Goal: Task Accomplishment & Management: Use online tool/utility

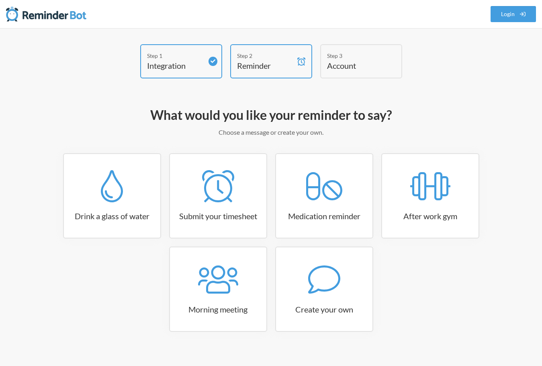
click at [365, 62] on h4 "Account" at bounding box center [355, 65] width 56 height 11
click at [519, 14] on link "Login" at bounding box center [514, 14] width 46 height 16
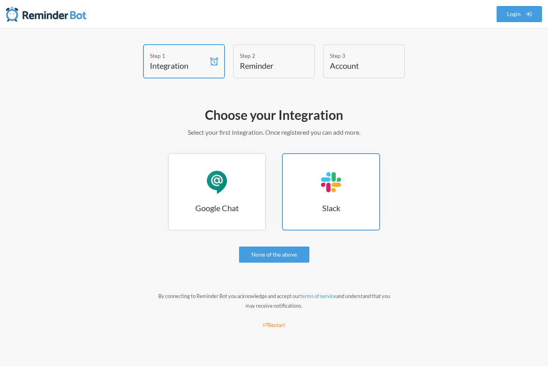
click at [356, 209] on h3 "Slack" at bounding box center [331, 207] width 96 height 11
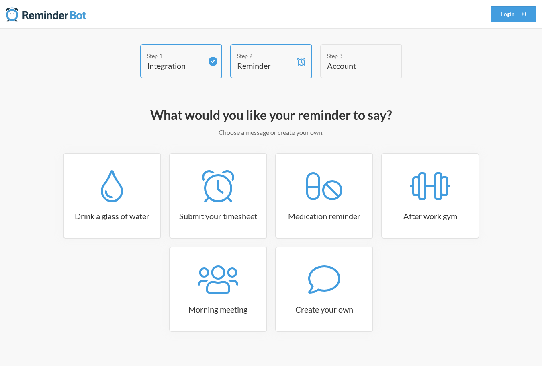
click at [361, 57] on div "Step 3" at bounding box center [355, 55] width 56 height 8
click at [519, 13] on link "Login" at bounding box center [514, 14] width 46 height 16
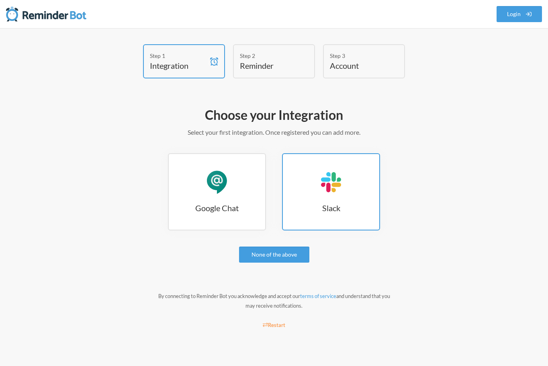
click at [336, 208] on h3 "Slack" at bounding box center [331, 207] width 96 height 11
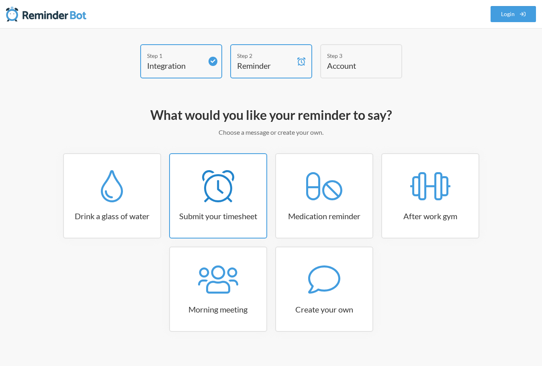
click at [211, 202] on icon at bounding box center [218, 186] width 32 height 32
select select "15:30:00"
select select "true"
select select "16:30:00"
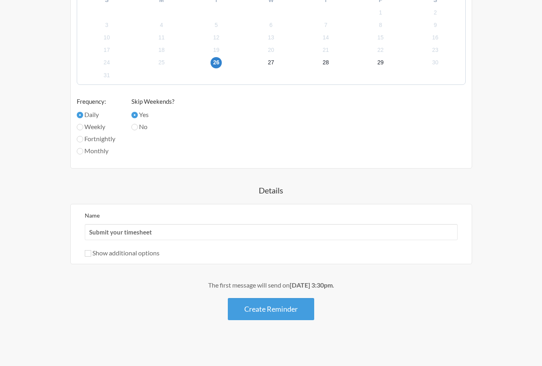
scroll to position [442, 0]
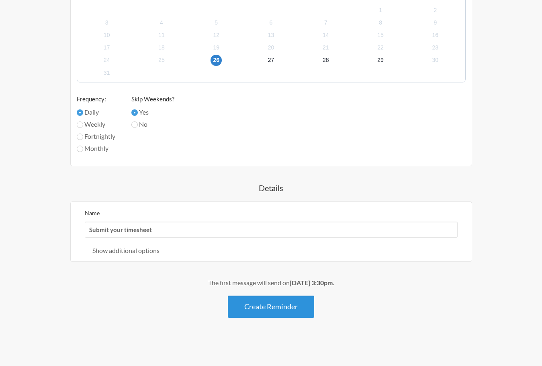
click at [305, 301] on button "Create Reminder" at bounding box center [271, 306] width 86 height 22
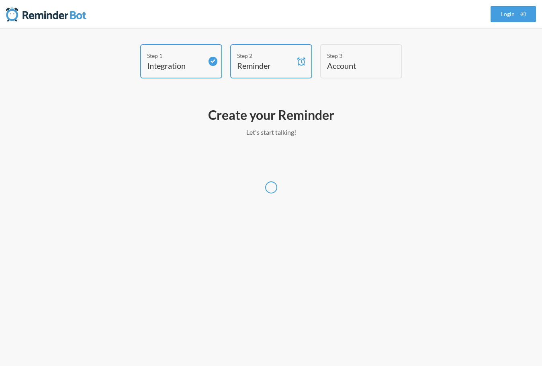
scroll to position [0, 0]
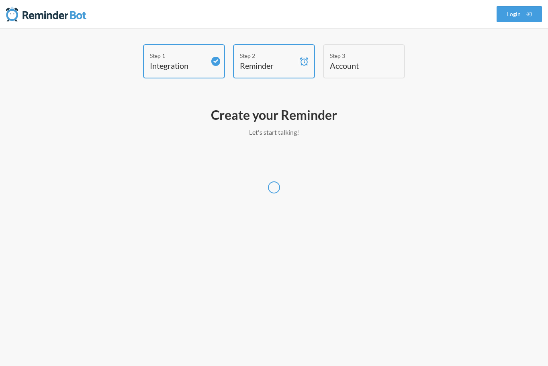
select select "Asia/Taipei"
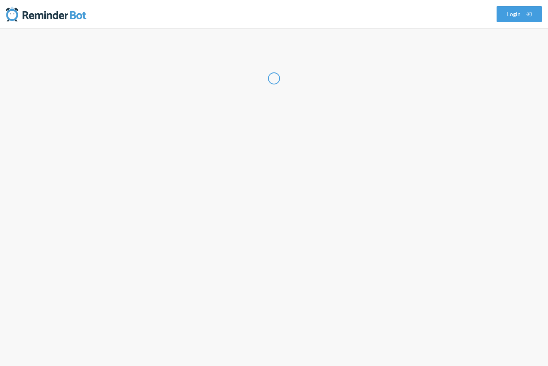
select select "US"
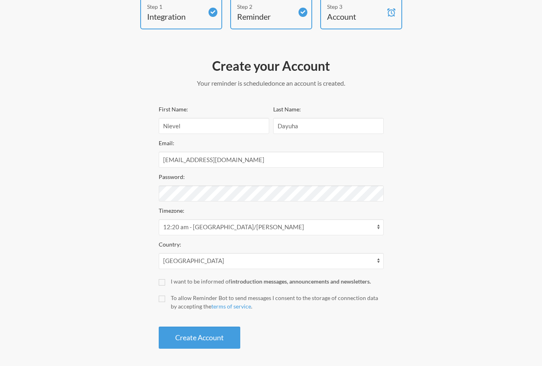
scroll to position [52, 0]
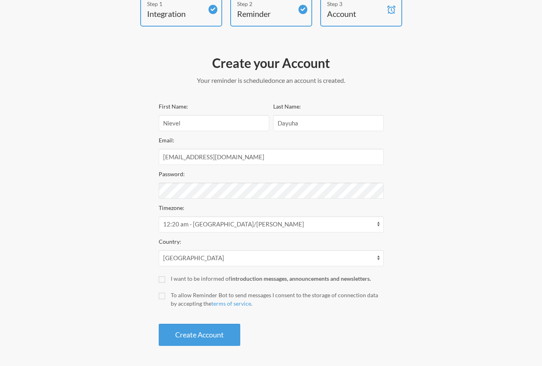
click at [168, 279] on label "I want to be informed of introduction messages, announcements and newsletters." at bounding box center [271, 278] width 225 height 8
click at [165, 279] on input "I want to be informed of introduction messages, announcements and newsletters." at bounding box center [162, 279] width 6 height 6
checkbox input "true"
click at [171, 298] on div "To allow Reminder Bot to send messages I consent to the storage of connection d…" at bounding box center [277, 299] width 213 height 17
click at [165, 298] on input "To allow Reminder Bot to send messages I consent to the storage of connection d…" at bounding box center [162, 296] width 6 height 6
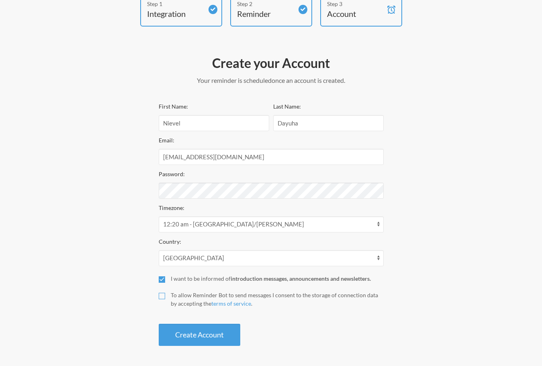
checkbox input "true"
click at [217, 340] on button "Create Account" at bounding box center [200, 335] width 82 height 22
click at [214, 339] on button "Create Account" at bounding box center [200, 335] width 82 height 22
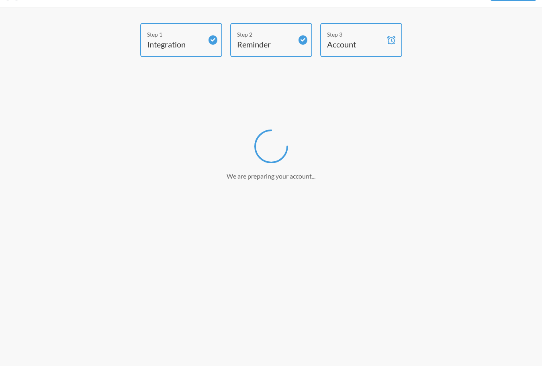
scroll to position [21, 0]
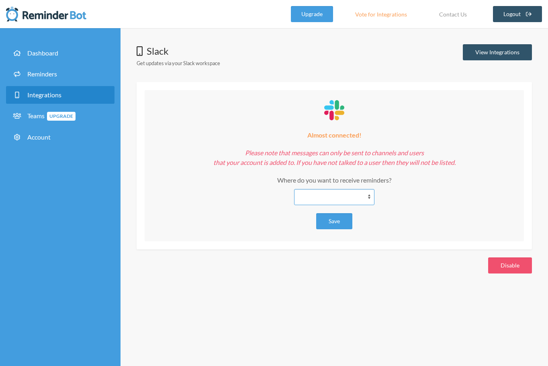
click at [320, 199] on select "**********" at bounding box center [334, 197] width 80 height 16
select select "**********"
click at [294, 189] on select "**********" at bounding box center [334, 197] width 80 height 16
click at [336, 221] on button "Save" at bounding box center [334, 221] width 36 height 16
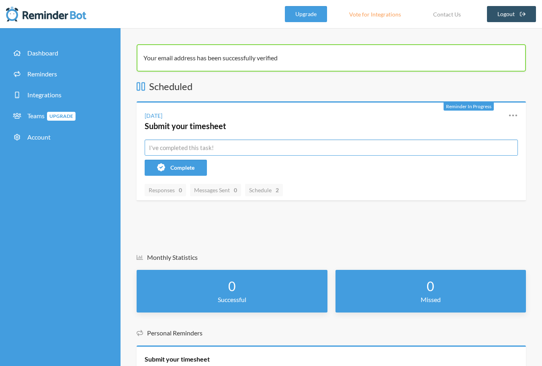
click at [191, 144] on input "text" at bounding box center [331, 148] width 373 height 16
paste input "Nievel.Dayuha611!"
type input "Nievel.Dayuha611!"
paste input "Ticket Assignment"
type input "Ticket Assignment"
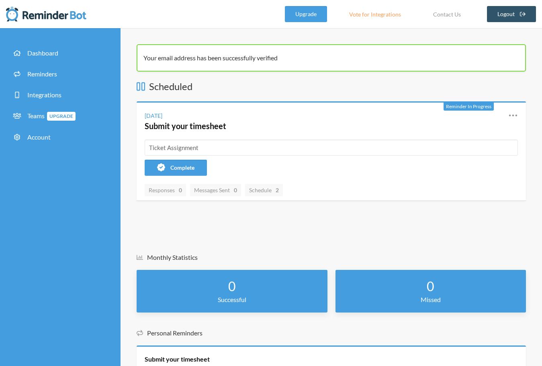
click at [318, 176] on div "Reminder In Progress [DATE] Submit your timesheet Reschedule View History Edit …" at bounding box center [332, 150] width 390 height 99
click at [512, 115] on icon at bounding box center [514, 116] width 10 height 10
click at [162, 117] on div "[DATE]" at bounding box center [154, 115] width 18 height 8
click at [149, 118] on div "[DATE]" at bounding box center [154, 115] width 18 height 8
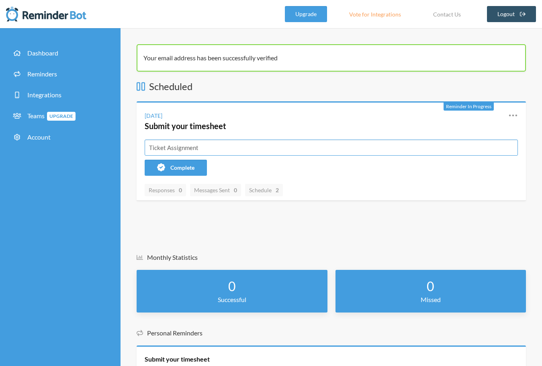
click at [277, 145] on input "Ticket Assignment" at bounding box center [331, 148] width 373 height 16
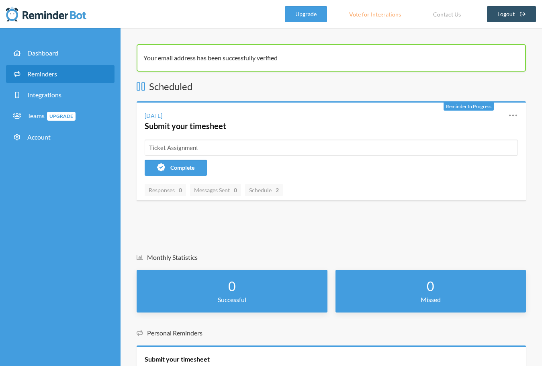
click at [47, 76] on span "Reminders" at bounding box center [42, 74] width 30 height 8
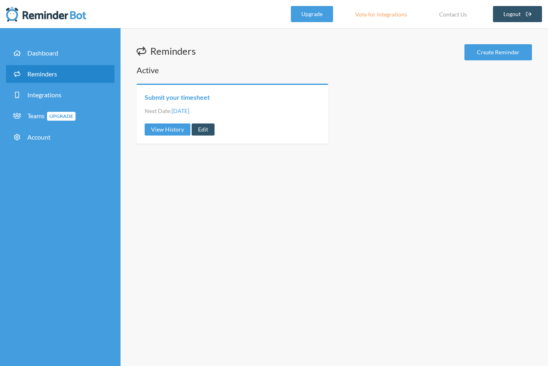
click at [187, 99] on link "Submit your timesheet" at bounding box center [177, 97] width 65 height 9
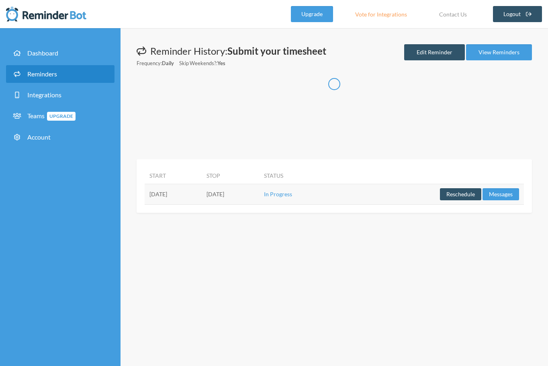
click at [162, 193] on td "[DATE]" at bounding box center [173, 194] width 57 height 21
click at [157, 176] on th "Start" at bounding box center [173, 175] width 57 height 17
click at [437, 52] on link "Edit Reminder" at bounding box center [434, 52] width 61 height 16
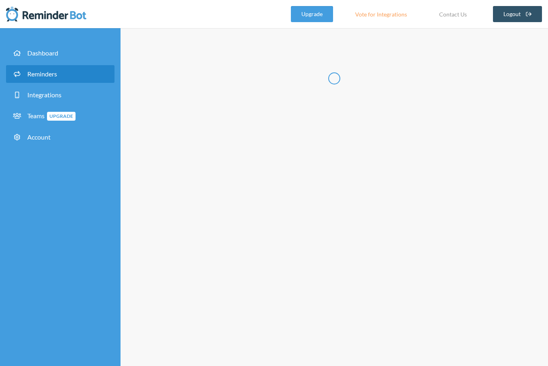
type input "Submit your timesheet"
select select "15:30:00"
select select "true"
select select "16:30:00"
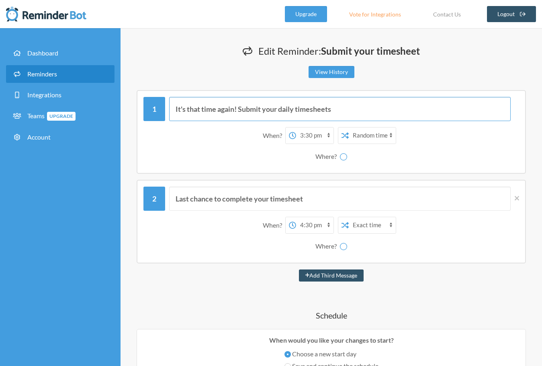
click at [289, 107] on input "It's that time again! Submit your daily timesheets" at bounding box center [340, 109] width 342 height 24
click at [348, 111] on input "It's that time again! Submit your daily timesheets" at bounding box center [340, 109] width 342 height 24
paste input "Ticket Assignment"
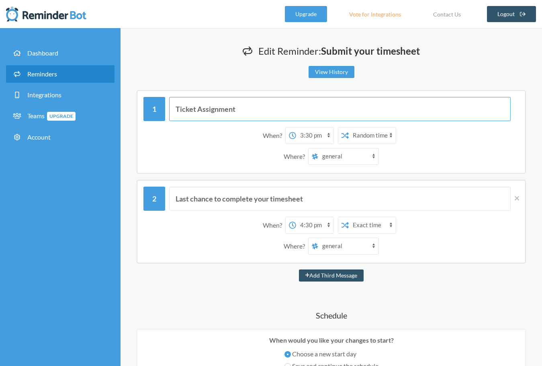
type input "Ticket Assignment"
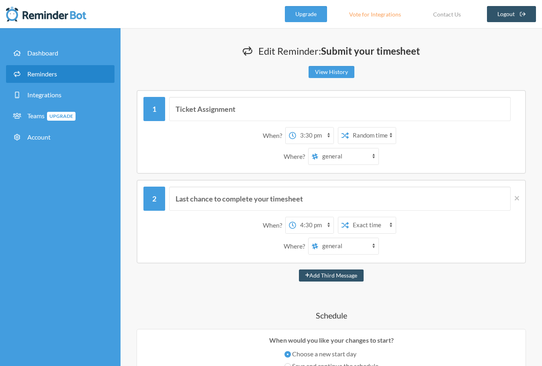
click at [384, 134] on select "Exact time Random time" at bounding box center [372, 135] width 47 height 16
select select "false"
click at [349, 127] on select "Exact time Random time" at bounding box center [372, 135] width 47 height 16
click at [312, 137] on select "12:00 am 12:15 am 12:30 am 12:45 am 1:00 am 1:15 am 1:30 am 1:45 am 2:00 am 2:1…" at bounding box center [314, 135] width 37 height 16
select select "08:15:00"
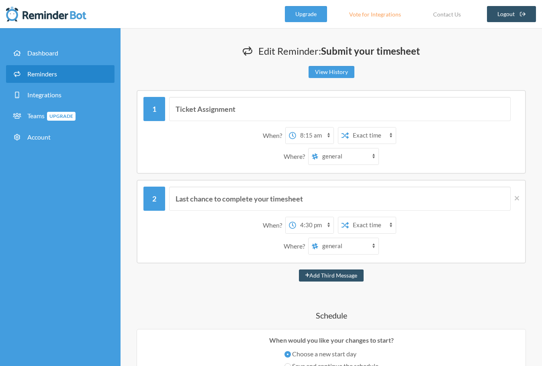
click at [296, 127] on select "12:00 am 12:15 am 12:30 am 12:45 am 1:00 am 1:15 am 1:30 am 1:45 am 2:00 am 2:1…" at bounding box center [314, 135] width 37 height 16
click at [359, 154] on select "general sales-management 611-spiff ejam-products sales-transfer customer-suppor…" at bounding box center [348, 156] width 60 height 16
select select "D09C1MJDCQL"
click at [318, 148] on select "general sales-management 611-spiff ejam-products sales-transfer customer-suppor…" at bounding box center [348, 156] width 60 height 16
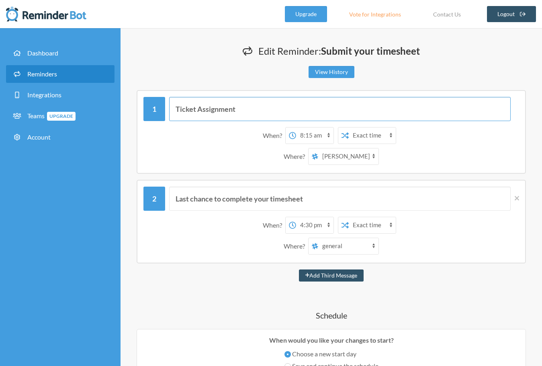
click at [234, 109] on input "Ticket Assignment" at bounding box center [340, 109] width 342 height 24
click at [235, 109] on input "Ticket Assignment" at bounding box center [340, 109] width 342 height 24
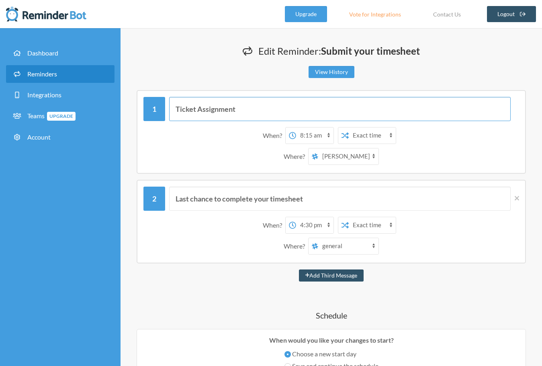
click at [235, 109] on input "Ticket Assignment" at bounding box center [340, 109] width 342 height 24
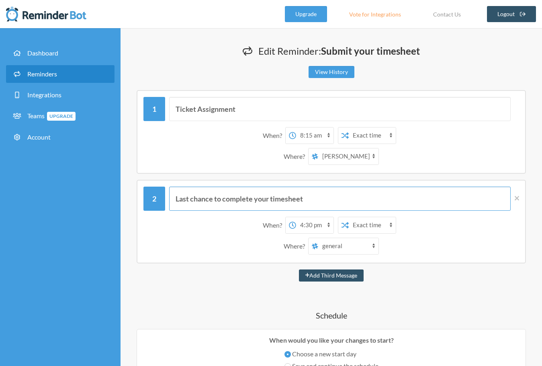
click at [309, 196] on input "Last chance to complete your timesheet" at bounding box center [340, 199] width 342 height 24
paste input "Ticket Assignmen"
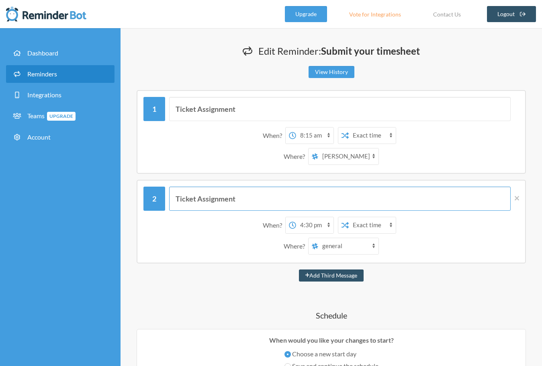
type input "Ticket Assignment"
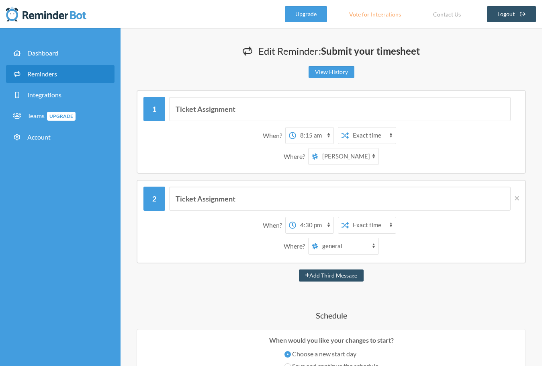
click at [316, 226] on select "12:00 am 12:15 am 12:30 am 12:45 am 1:00 am 1:15 am 1:30 am 1:45 am 2:00 am 2:1…" at bounding box center [314, 225] width 37 height 16
select select "08:15:00"
click at [296, 217] on select "12:00 am 12:15 am 12:30 am 12:45 am 1:00 am 1:15 am 1:30 am 1:45 am 2:00 am 2:1…" at bounding box center [314, 225] width 37 height 16
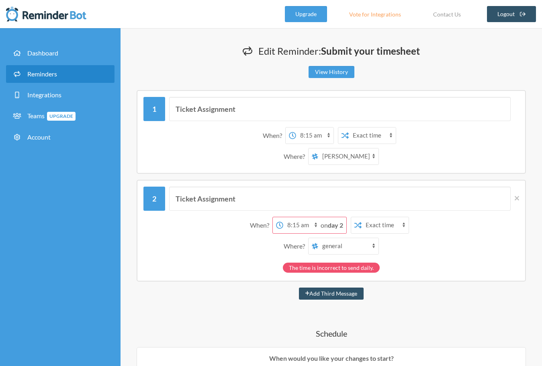
click at [291, 224] on select "12:00 am 12:15 am 12:30 am 12:45 am 1:00 am 1:15 am 1:30 am 1:45 am 2:00 am 2:1…" at bounding box center [301, 225] width 37 height 16
click at [236, 261] on div "The time is incorrect to send daily." at bounding box center [332, 266] width 376 height 14
click at [339, 245] on select "general sales-management 611-spiff ejam-products sales-transfer customer-suppor…" at bounding box center [348, 246] width 60 height 16
select select "D09C1MJDCQL"
click at [318, 238] on select "general sales-management 611-spiff ejam-products sales-transfer customer-suppor…" at bounding box center [348, 246] width 60 height 16
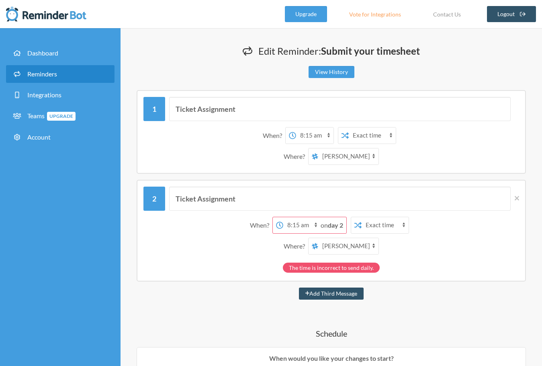
click at [338, 226] on strong "day 2" at bounding box center [335, 225] width 15 height 8
click at [311, 225] on select "12:00 am 12:15 am 12:30 am 12:45 am 1:00 am 1:15 am 1:30 am 1:45 am 2:00 am 2:1…" at bounding box center [301, 225] width 37 height 16
click at [296, 217] on select "12:00 am 12:15 am 12:30 am 12:45 am 1:00 am 1:15 am 1:30 am 1:45 am 2:00 am 2:1…" at bounding box center [301, 225] width 37 height 16
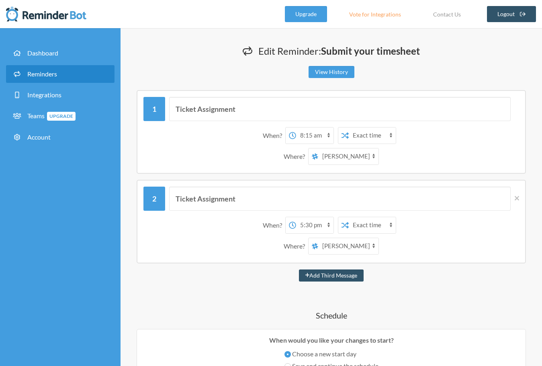
click at [319, 226] on select "12:00 am 12:15 am 12:30 am 12:45 am 1:00 am 1:15 am 1:30 am 1:45 am 2:00 am 2:1…" at bounding box center [314, 225] width 37 height 16
select select "09:15:00"
click at [296, 217] on select "12:00 am 12:15 am 12:30 am 12:45 am 1:00 am 1:15 am 1:30 am 1:45 am 2:00 am 2:1…" at bounding box center [314, 225] width 37 height 16
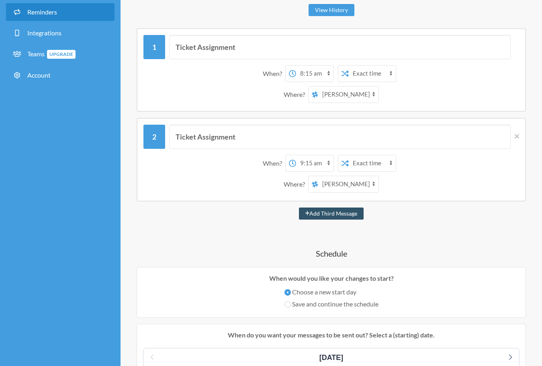
scroll to position [80, 0]
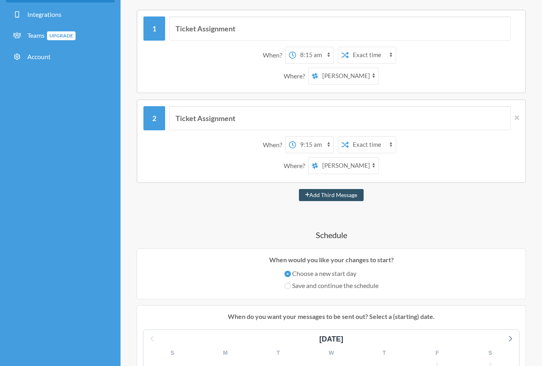
click at [302, 287] on label "Save and continue the schedule" at bounding box center [332, 286] width 94 height 10
click at [291, 287] on input "Save and continue the schedule" at bounding box center [288, 286] width 6 height 6
radio input "true"
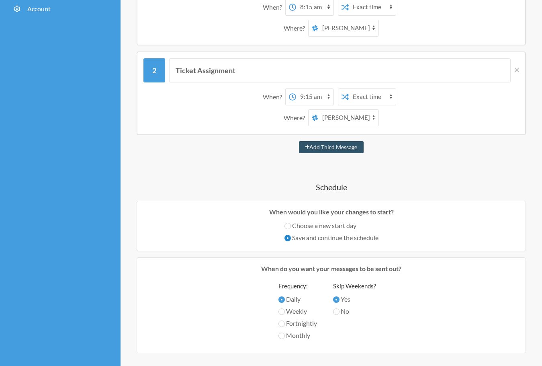
scroll to position [201, 0]
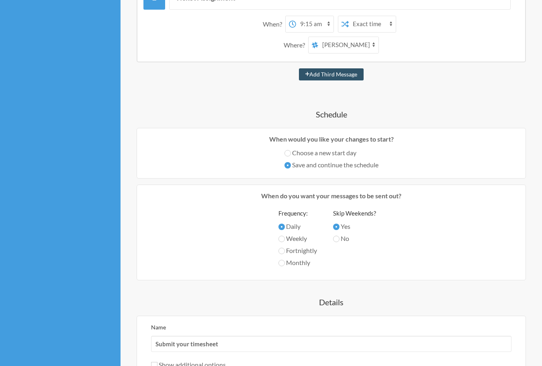
click at [300, 242] on label "Weekly" at bounding box center [298, 239] width 39 height 10
click at [285, 242] on input "Weekly" at bounding box center [282, 239] width 6 height 6
radio input "true"
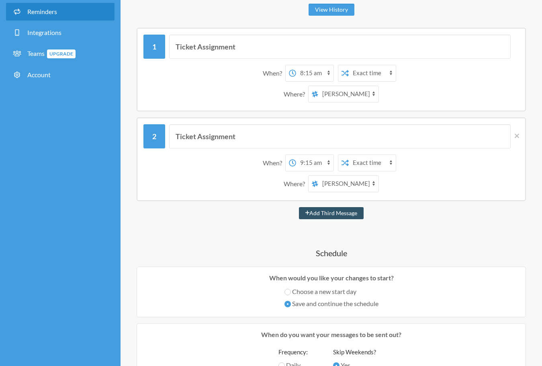
scroll to position [80, 0]
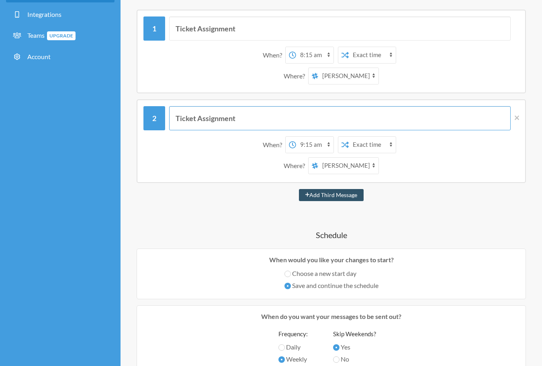
click at [241, 115] on input "Ticket Assignment" at bounding box center [340, 118] width 342 height 24
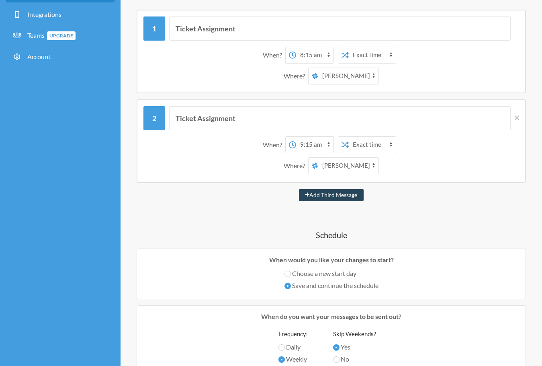
click at [323, 196] on button "Add Third Message" at bounding box center [331, 195] width 65 height 12
select select "10:15:00"
select select "D09C1MJDCQL"
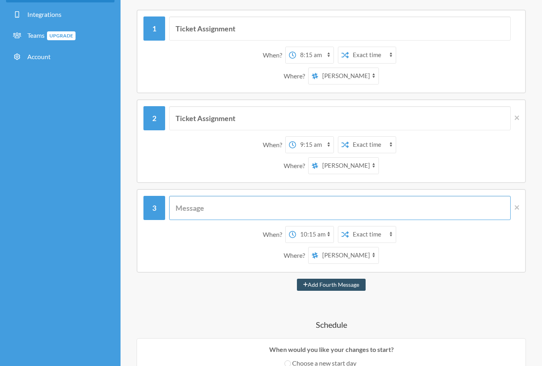
paste input "Ticket Assignment"
click at [283, 213] on input "Ticket Assignment" at bounding box center [340, 208] width 342 height 24
type input "Ticket Assignment"
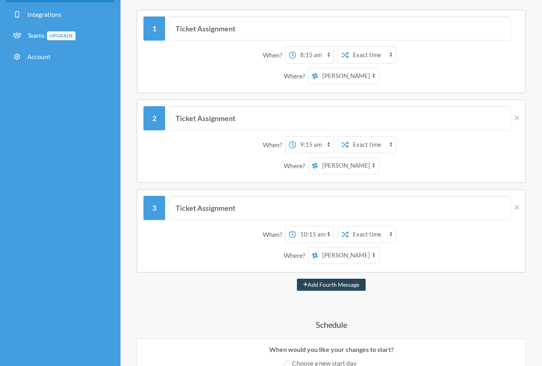
click at [351, 284] on button "Add Fourth Message" at bounding box center [331, 285] width 69 height 12
select select "11:15:00"
select select "D09C1MJDCQL"
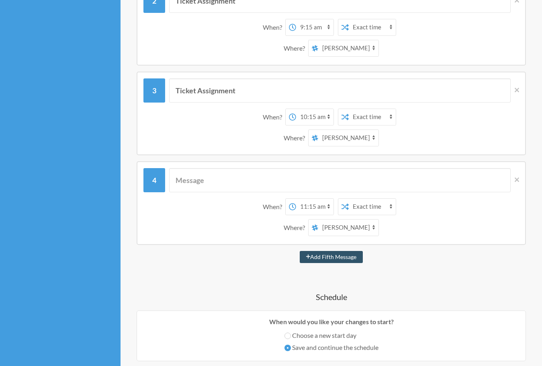
scroll to position [201, 0]
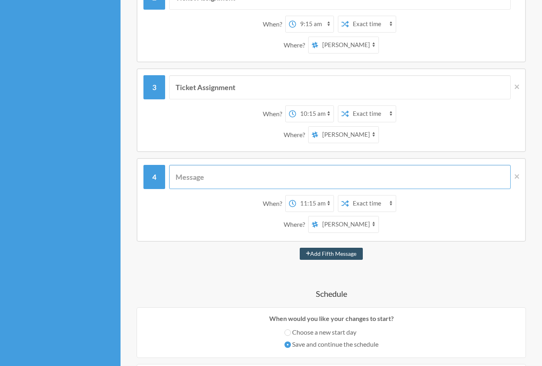
click at [231, 178] on input "text" at bounding box center [340, 177] width 342 height 24
paste input "Ticket Assignment"
type input "Ticket Assignment"
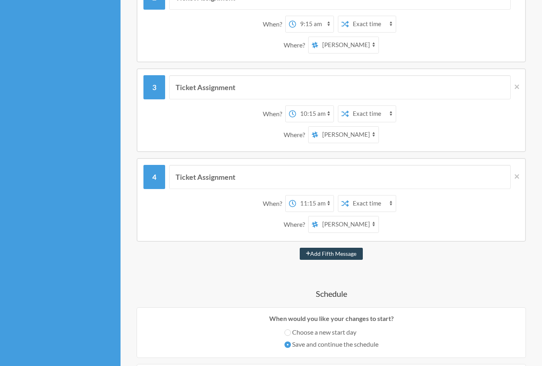
click at [337, 254] on button "Add Fifth Message" at bounding box center [332, 254] width 64 height 12
select select "12:15:00"
select select "D09C1MJDCQL"
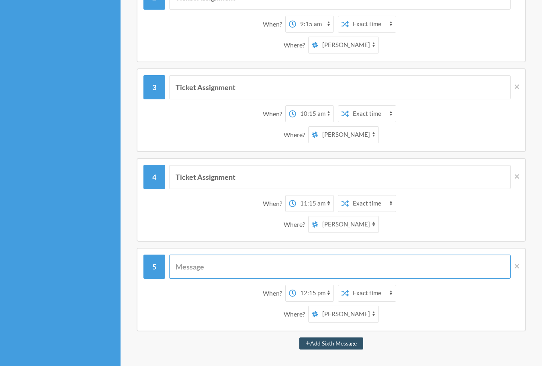
click at [277, 263] on input "text" at bounding box center [340, 266] width 342 height 24
paste input "Ticket Assignment"
type input "Ticket Assignment"
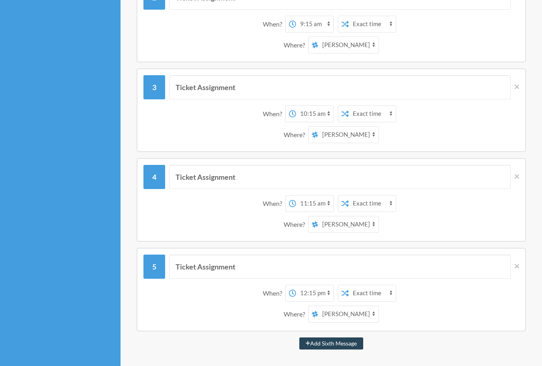
click at [340, 347] on button "Add Sixth Message" at bounding box center [332, 343] width 64 height 12
select select "13:15:00"
select select "D09C1MJDCQL"
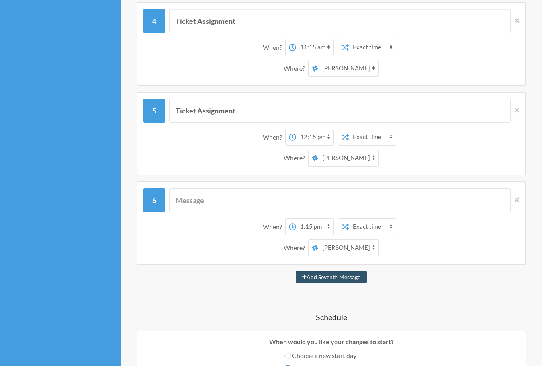
scroll to position [362, 0]
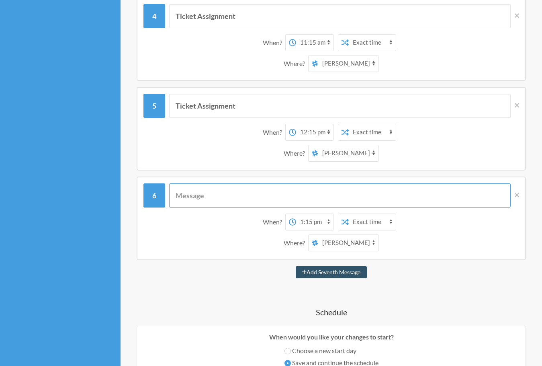
click at [220, 195] on input "text" at bounding box center [340, 195] width 342 height 24
paste input "Ticket Assignment"
type input "Ticket Assignment"
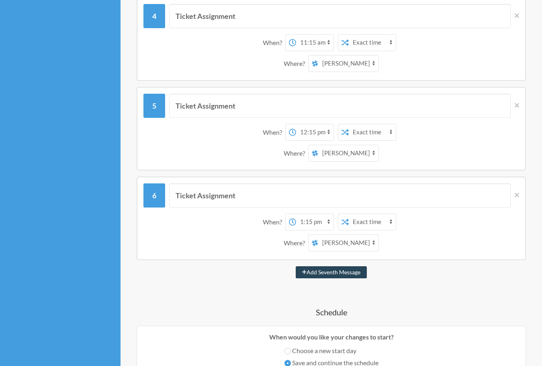
click at [337, 273] on button "Add Seventh Message" at bounding box center [331, 272] width 71 height 12
select select "14:15:00"
select select "D09C1MJDCQL"
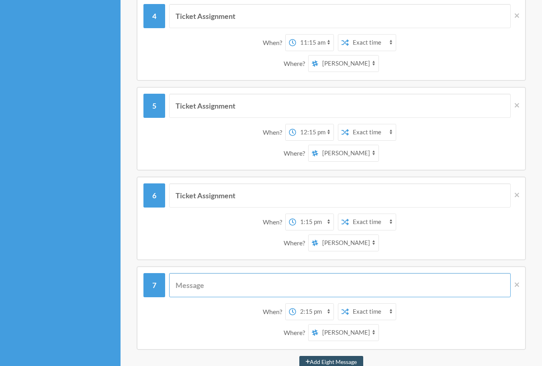
click at [206, 284] on input "text" at bounding box center [340, 285] width 342 height 24
paste input "Ticket Assignment"
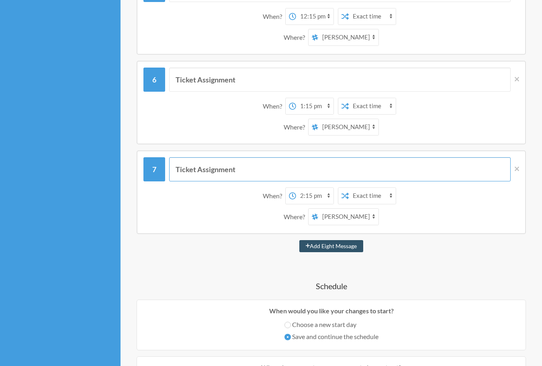
scroll to position [482, 0]
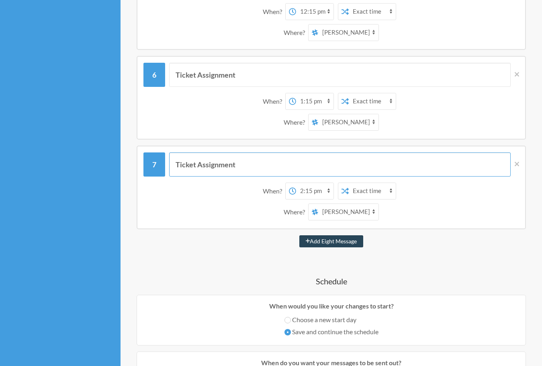
type input "Ticket Assignment"
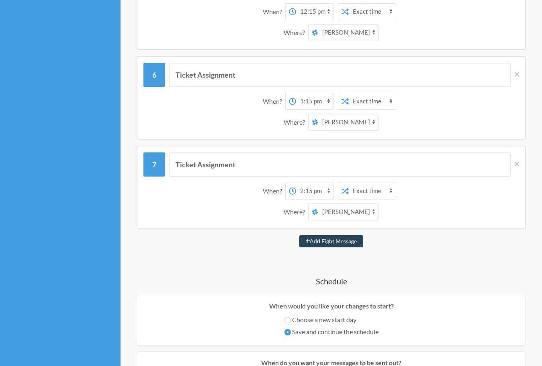
click at [330, 240] on button "Add Eight Message" at bounding box center [332, 241] width 64 height 12
select select "15:15:00"
select select "D09C1MJDCQL"
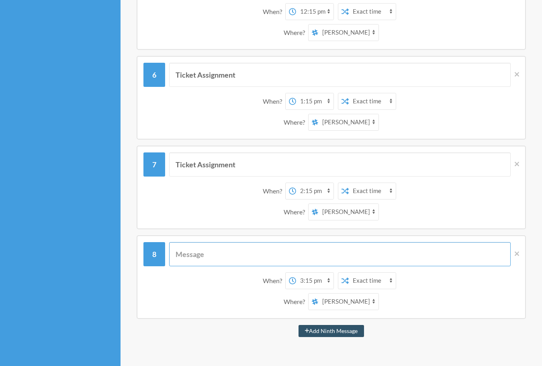
click at [228, 257] on input "text" at bounding box center [340, 254] width 342 height 24
paste input "Ticket Assignment"
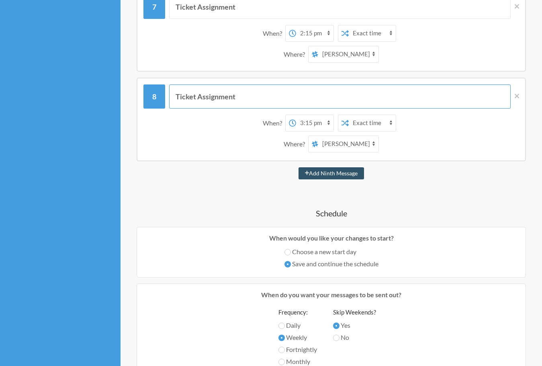
scroll to position [643, 0]
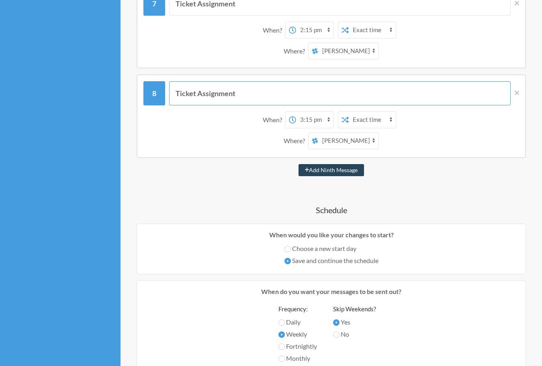
type input "Ticket Assignment"
click at [346, 170] on button "Add Ninth Message" at bounding box center [332, 170] width 66 height 12
select select "16:15:00"
select select "D09C1MJDCQL"
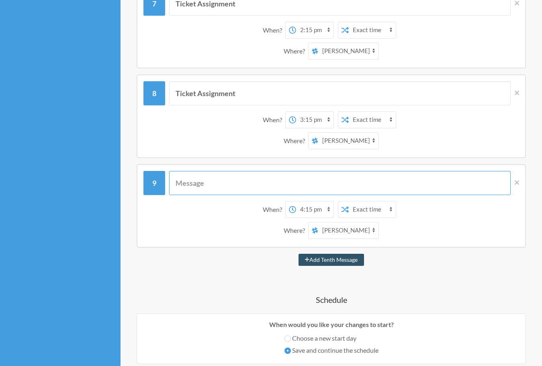
click at [213, 182] on input "text" at bounding box center [340, 183] width 342 height 24
paste input "Ticket Assignment"
type input "Ticket Assignment"
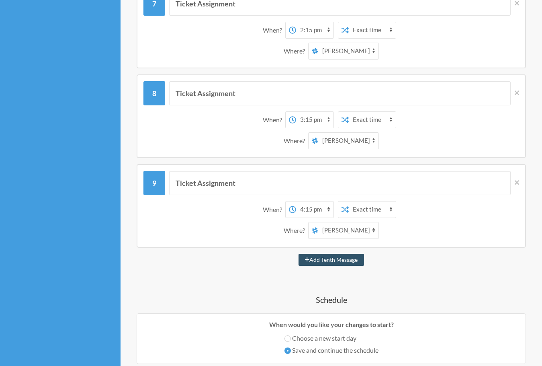
click at [223, 295] on h4 "Schedule" at bounding box center [332, 299] width 390 height 11
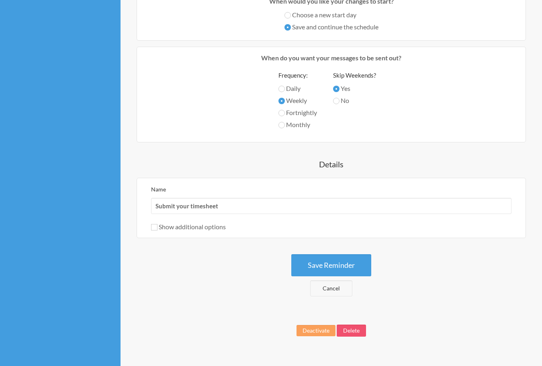
scroll to position [981, 0]
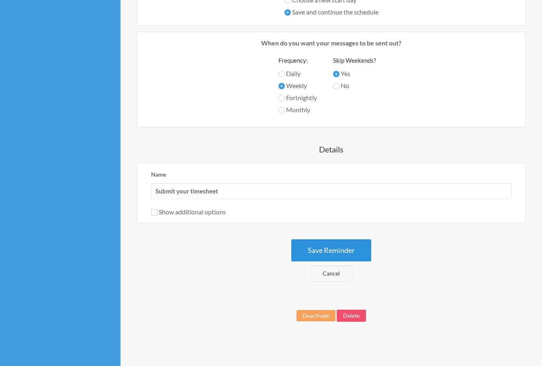
click at [325, 247] on button "Save Reminder" at bounding box center [331, 250] width 80 height 22
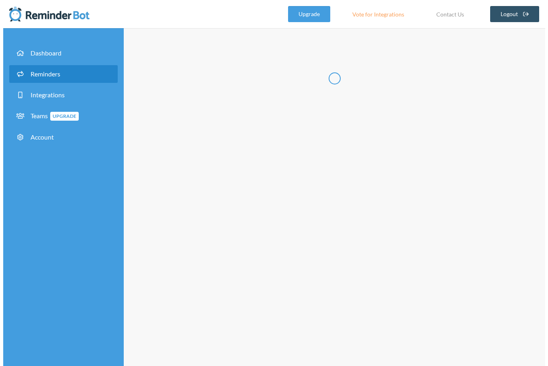
scroll to position [0, 0]
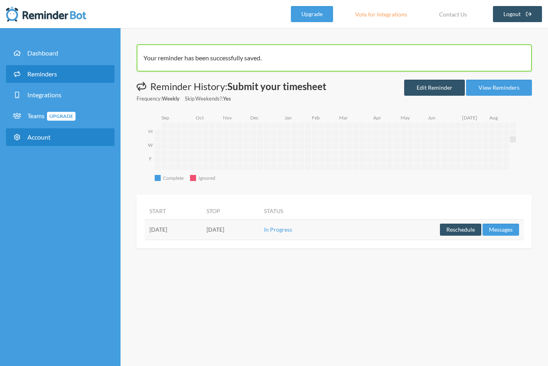
click at [58, 140] on link "Account" at bounding box center [60, 137] width 109 height 18
select select "**"
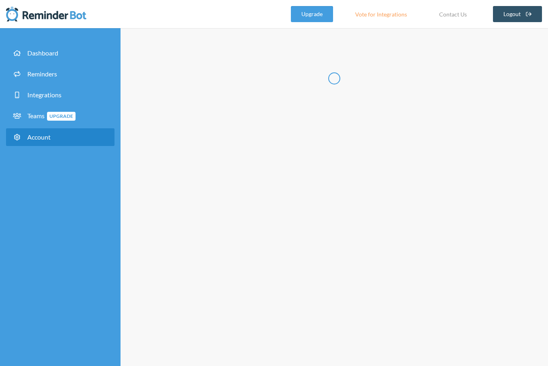
type input "******"
type input "**********"
select select "**"
checkbox input "****"
